Goal: Task Accomplishment & Management: Complete application form

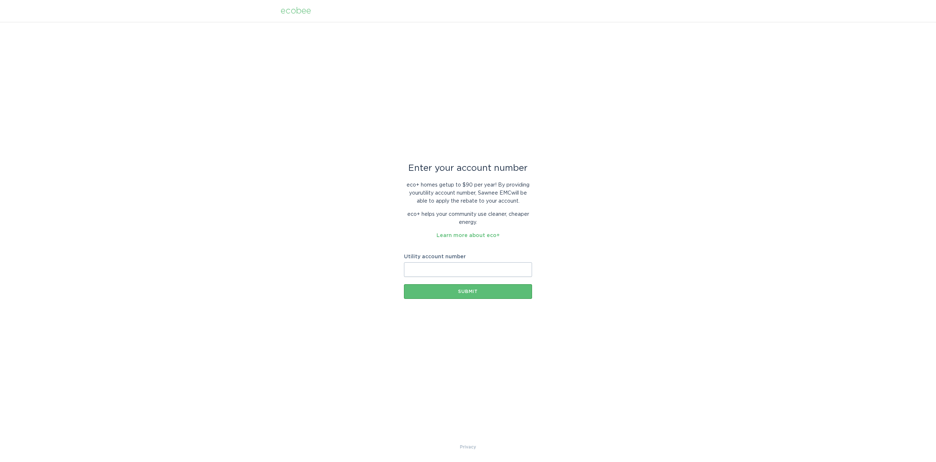
click at [428, 272] on input "Utility account number" at bounding box center [468, 269] width 128 height 15
paste input "2573094000"
type input "2573094000"
click at [448, 289] on button "Submit" at bounding box center [468, 291] width 128 height 15
